Goal: Information Seeking & Learning: Learn about a topic

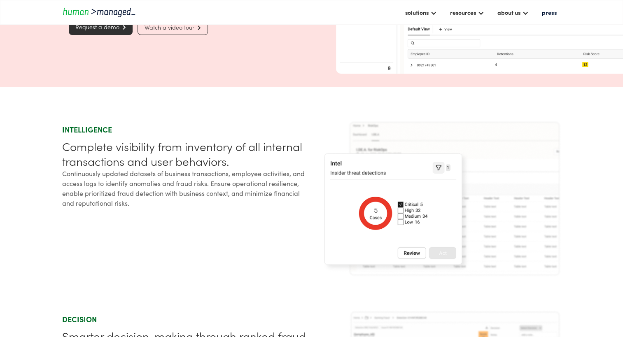
scroll to position [206, 0]
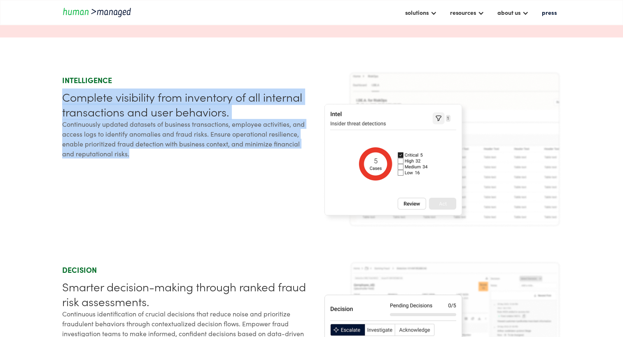
drag, startPoint x: 59, startPoint y: 98, endPoint x: 138, endPoint y: 155, distance: 96.8
click at [138, 155] on div "Intelligence Complete visibility from inventory of all internal transactions an…" at bounding box center [185, 149] width 246 height 156
copy div "Complete visibility from inventory of all internal transactions and user behavi…"
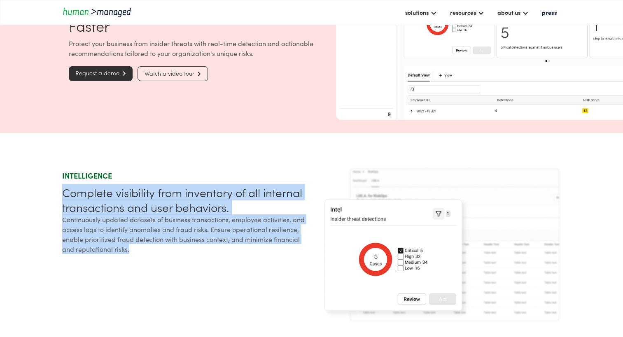
scroll to position [41, 0]
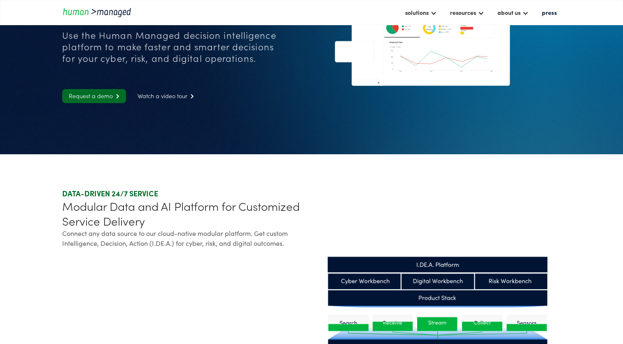
scroll to position [82, 0]
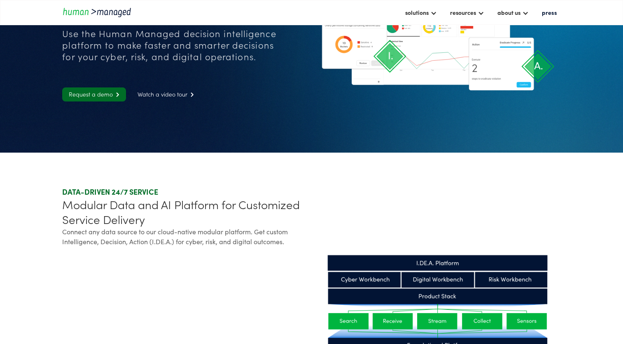
click at [218, 192] on div "DATA-DRIVEN 24/7 SERVICE" at bounding box center [185, 192] width 246 height 10
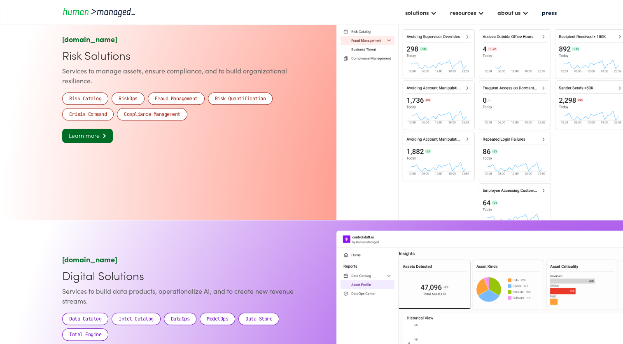
scroll to position [906, 0]
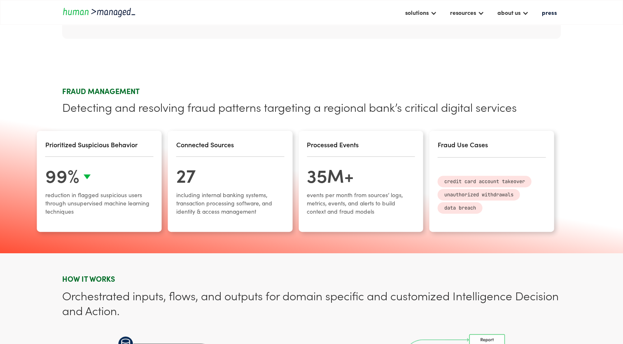
scroll to position [330, 0]
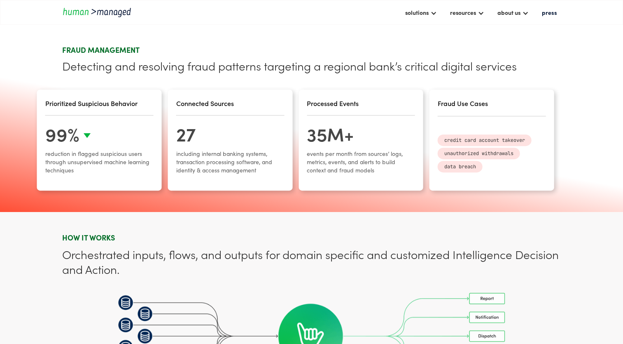
click at [472, 104] on div "Fraud Use Cases" at bounding box center [492, 102] width 108 height 17
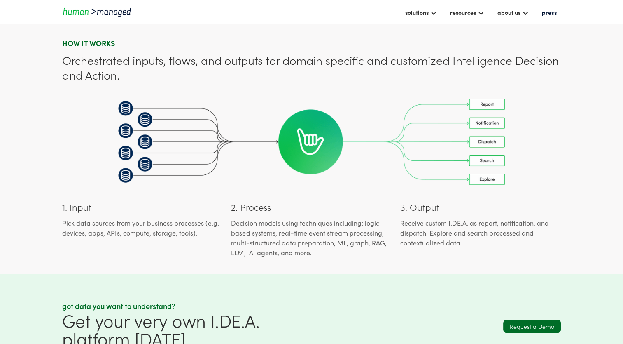
scroll to position [400, 0]
